Goal: Find specific page/section: Find specific page/section

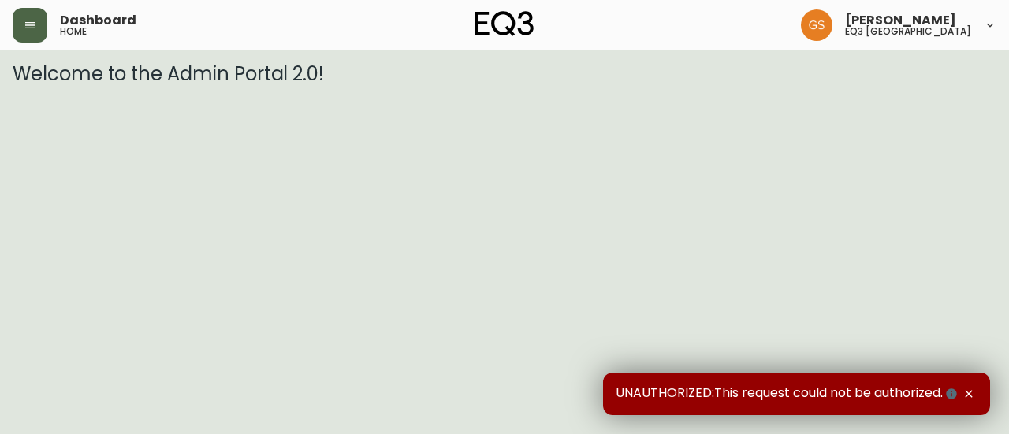
click at [43, 27] on button "button" at bounding box center [30, 25] width 35 height 35
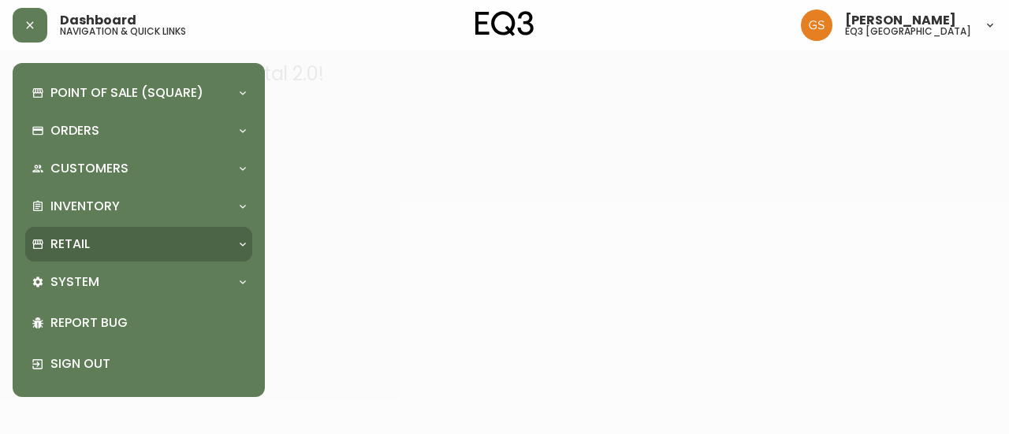
click at [115, 248] on div "Retail" at bounding box center [131, 244] width 199 height 17
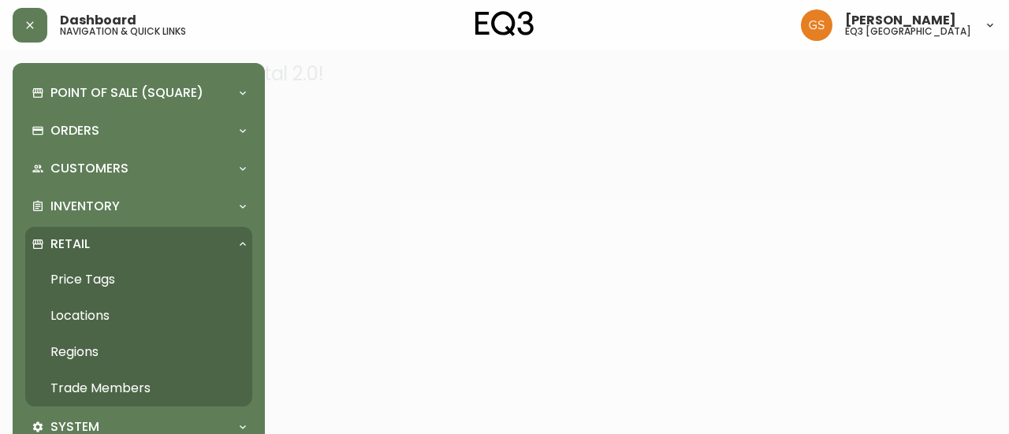
click at [123, 388] on link "Trade Members" at bounding box center [138, 388] width 227 height 36
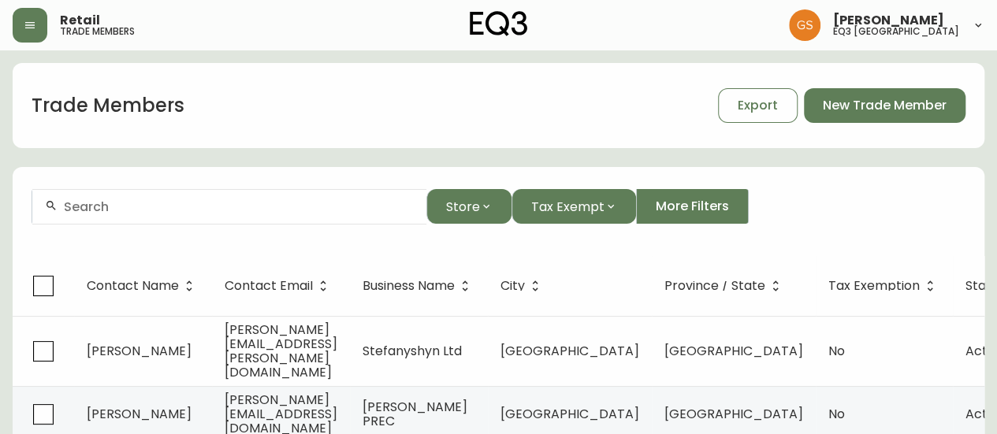
click at [298, 211] on input "text" at bounding box center [239, 206] width 350 height 15
type input "isab"
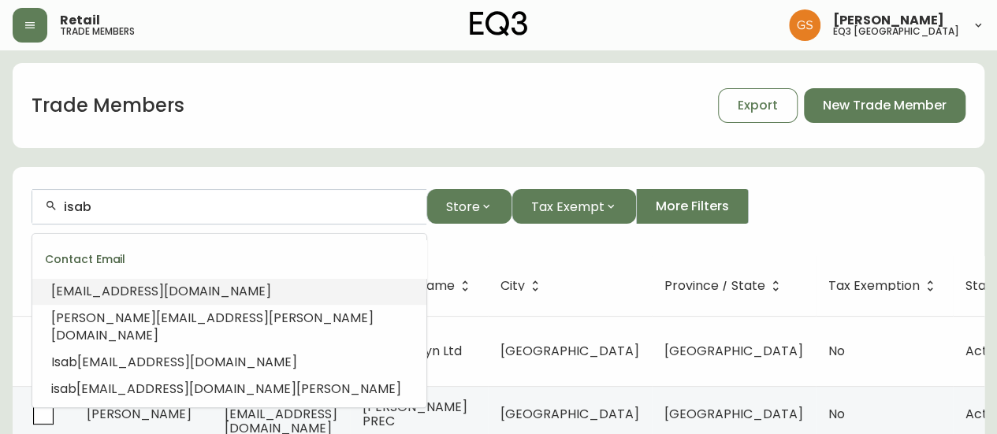
drag, startPoint x: 142, startPoint y: 203, endPoint x: 55, endPoint y: 204, distance: 86.7
click at [55, 204] on div "isab" at bounding box center [229, 206] width 394 height 35
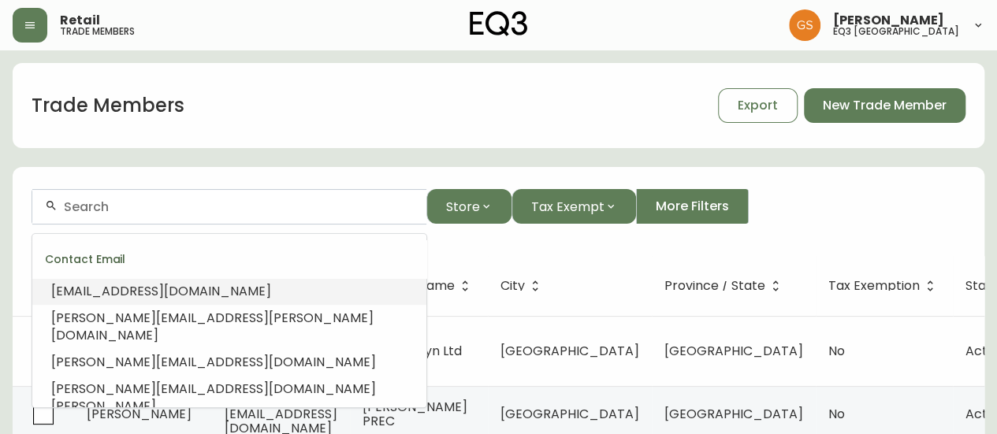
paste input "Isabel Beattie"
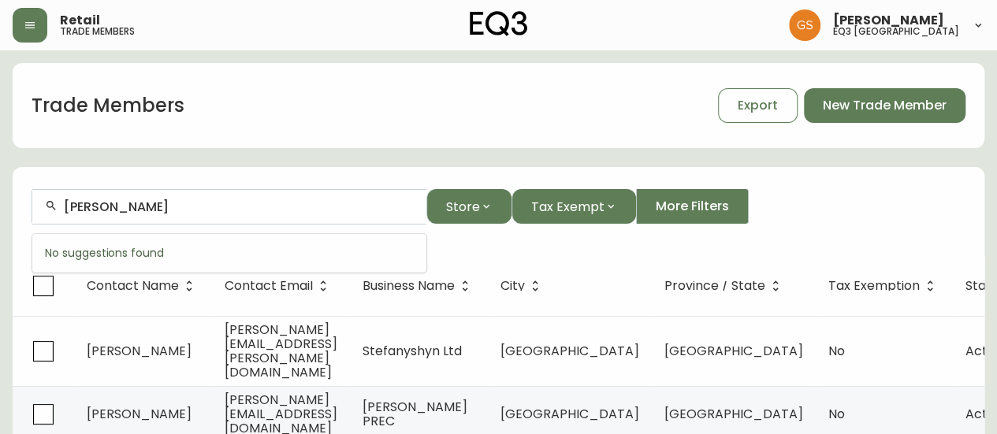
click at [106, 205] on input "Isabel Beattie" at bounding box center [239, 206] width 350 height 15
type input "Isabel Beattie"
drag, startPoint x: 165, startPoint y: 204, endPoint x: 58, endPoint y: 205, distance: 107.2
click at [58, 205] on div "Isabel Beattie" at bounding box center [229, 206] width 394 height 35
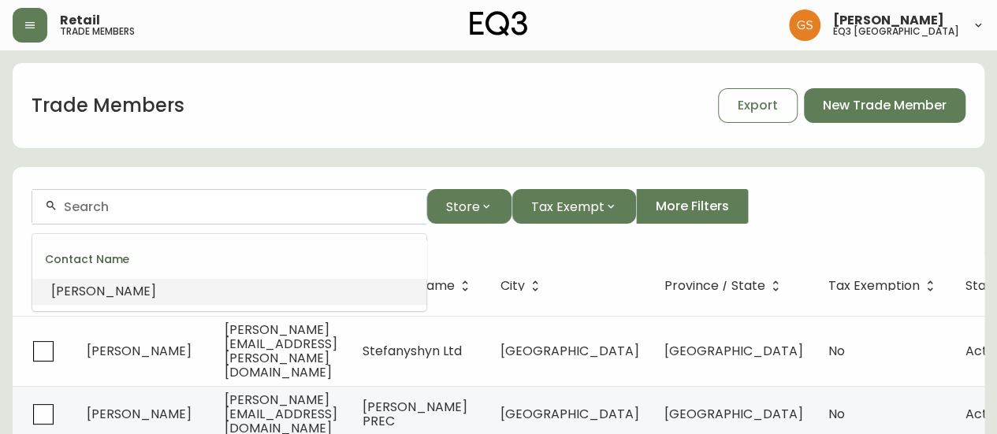
type input "V"
paste input "ISABEL BEATTIE & CO DESIGN"
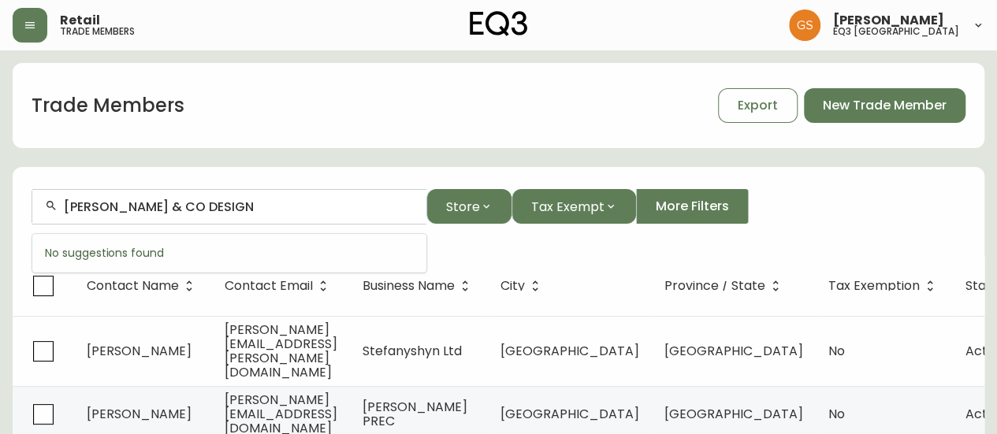
drag, startPoint x: 259, startPoint y: 206, endPoint x: 110, endPoint y: 204, distance: 149.7
click at [110, 204] on input "ISABEL BEATTIE & CO DESIGN" at bounding box center [239, 206] width 350 height 15
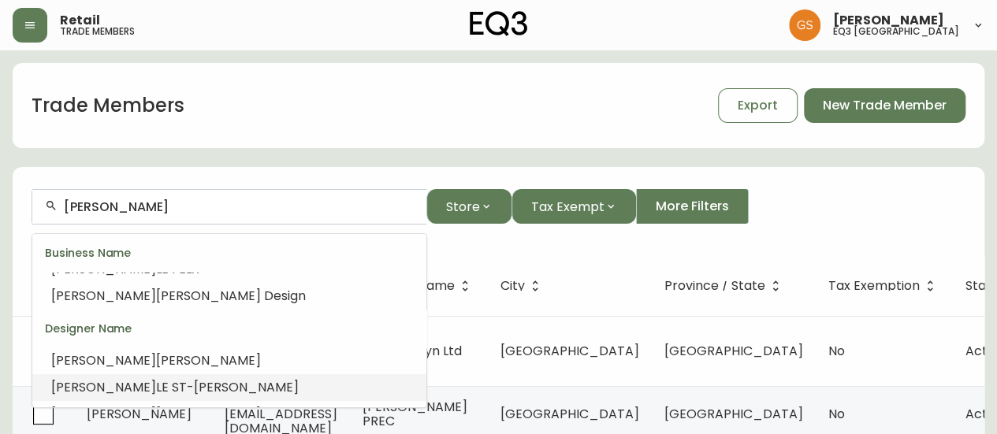
scroll to position [520, 0]
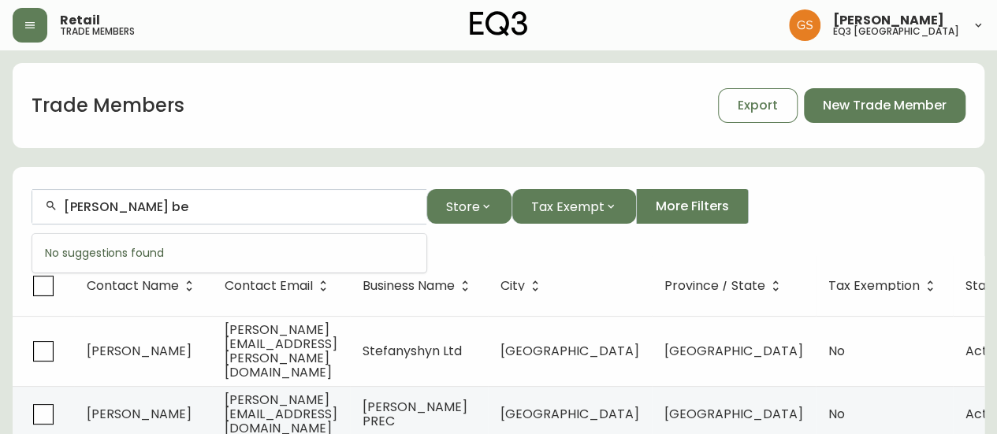
type input "ISABEL be"
drag, startPoint x: 146, startPoint y: 206, endPoint x: 28, endPoint y: 200, distance: 117.5
click at [28, 200] on form "ISABEL be Store Tax Exempt More Filters" at bounding box center [499, 213] width 972 height 86
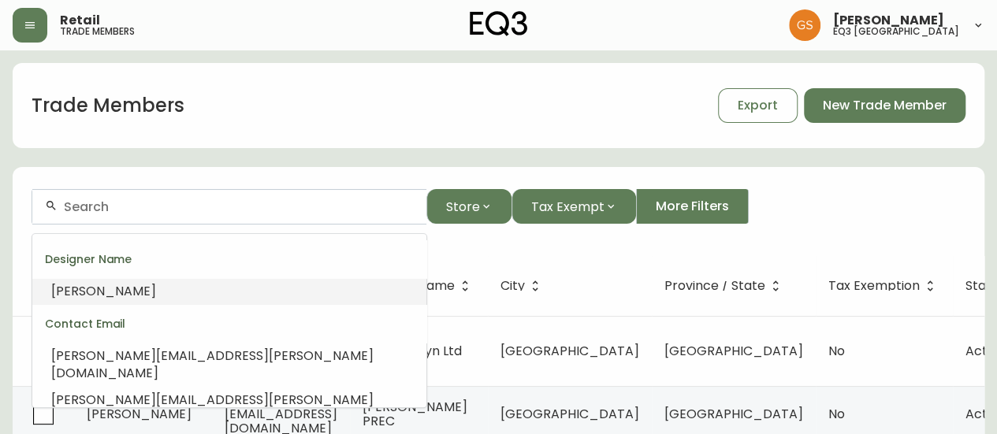
click at [941, 196] on div "Store Tax Exempt More Filters" at bounding box center [499, 206] width 934 height 35
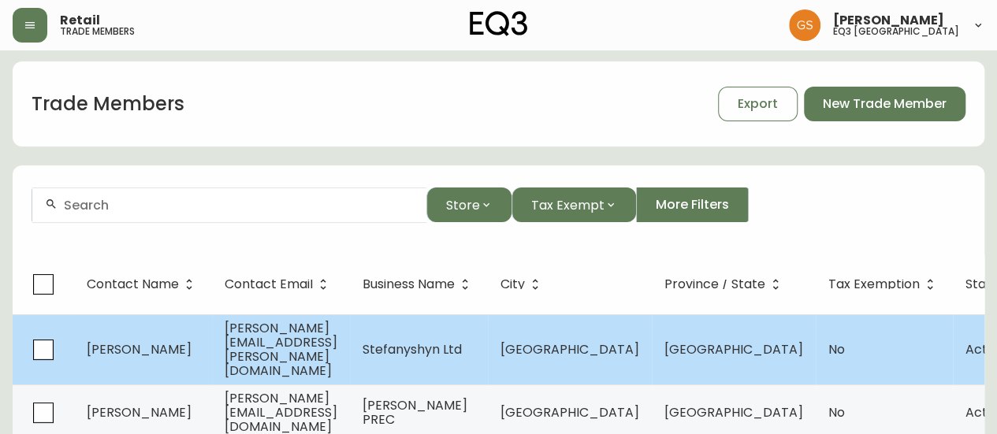
scroll to position [0, 0]
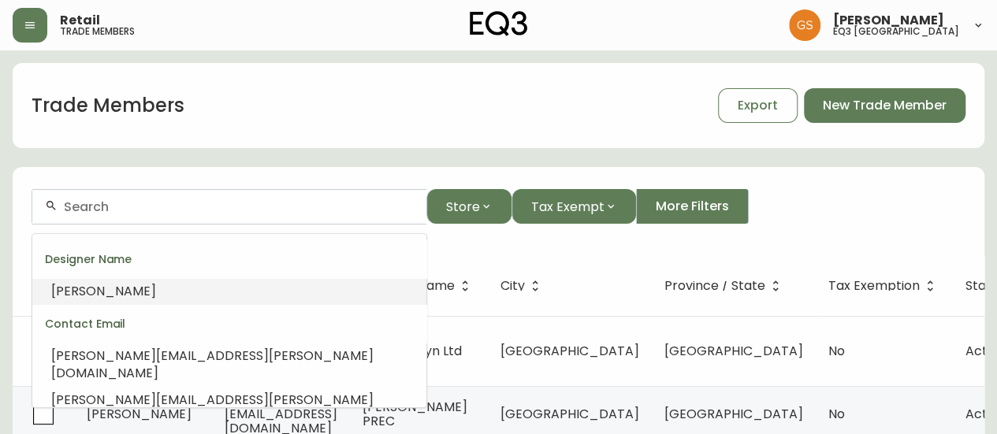
click at [295, 209] on input "text" at bounding box center [239, 206] width 350 height 15
